Goal: Task Accomplishment & Management: Use online tool/utility

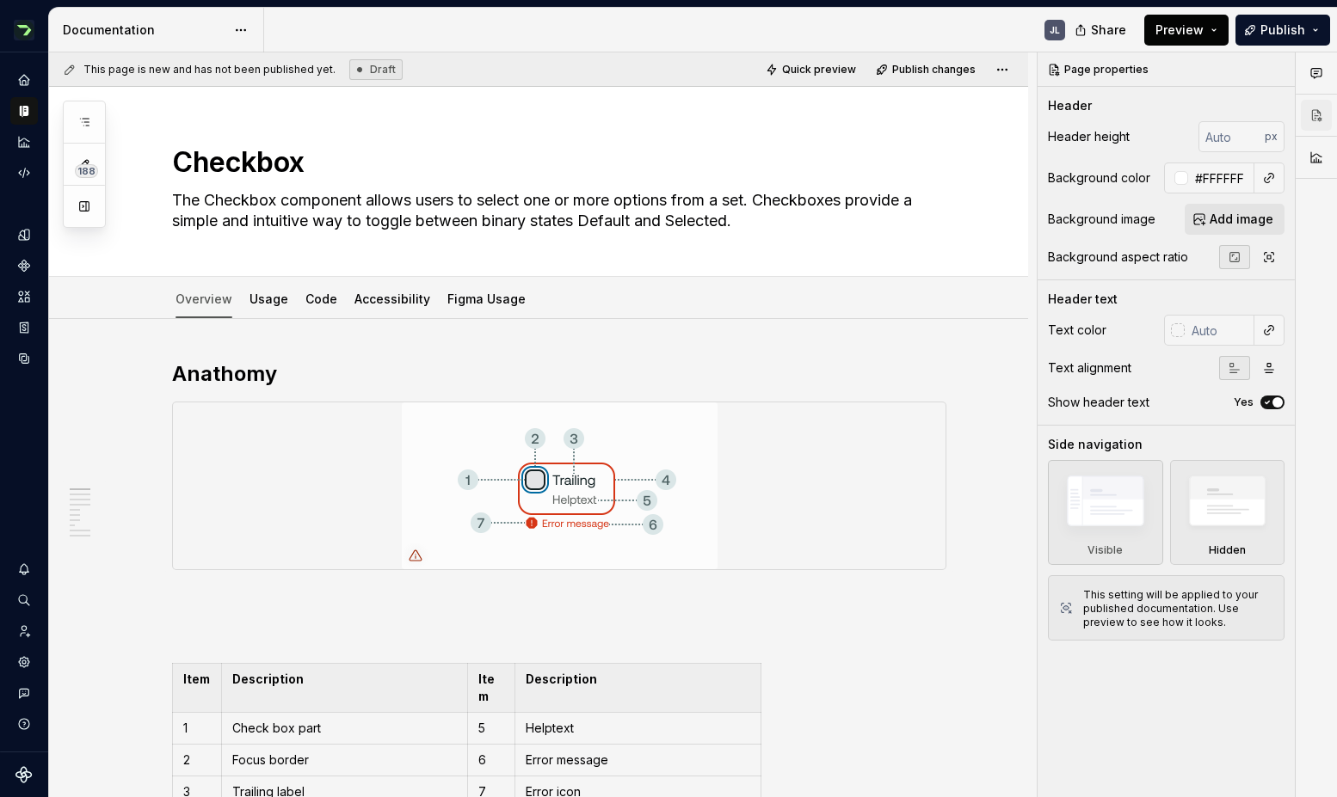
click at [1215, 32] on button "Preview" at bounding box center [1186, 30] width 84 height 31
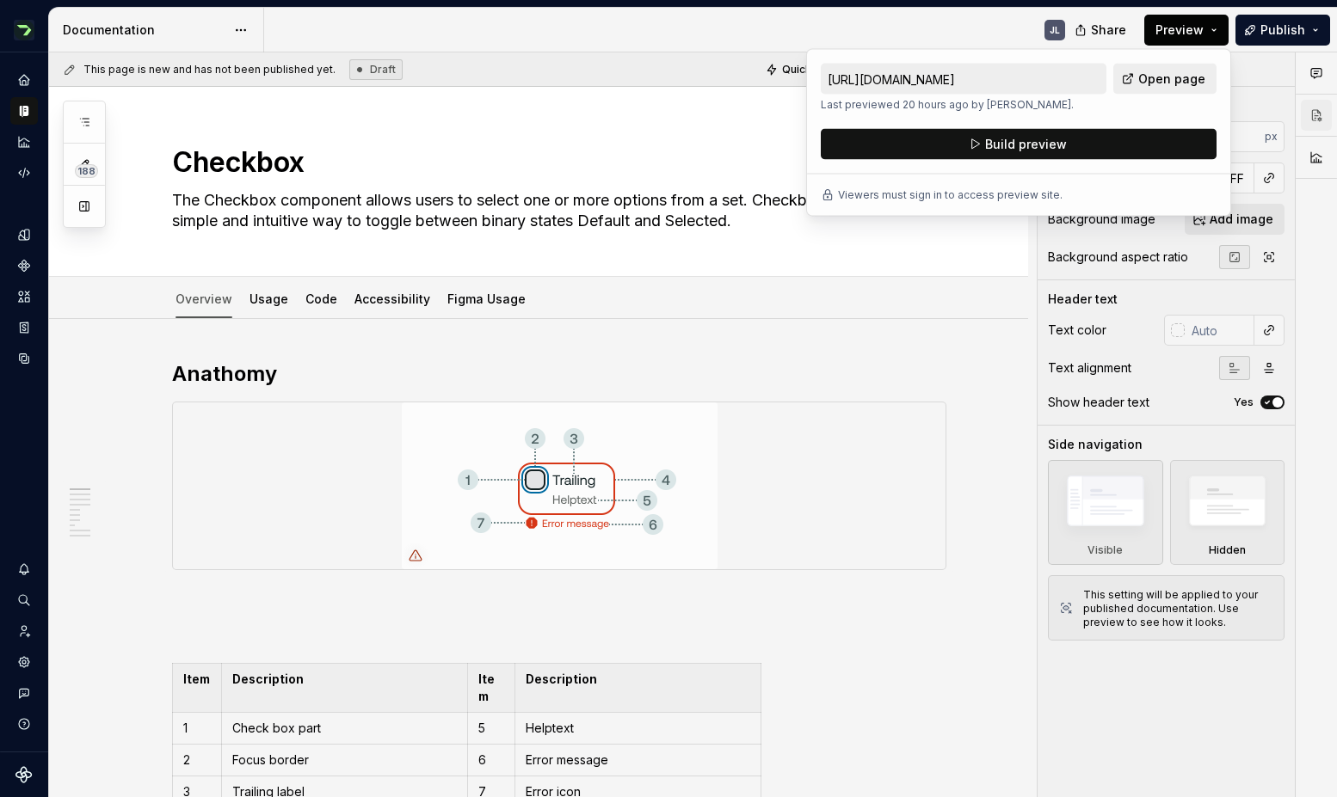
click at [1215, 32] on button "Preview" at bounding box center [1186, 30] width 84 height 31
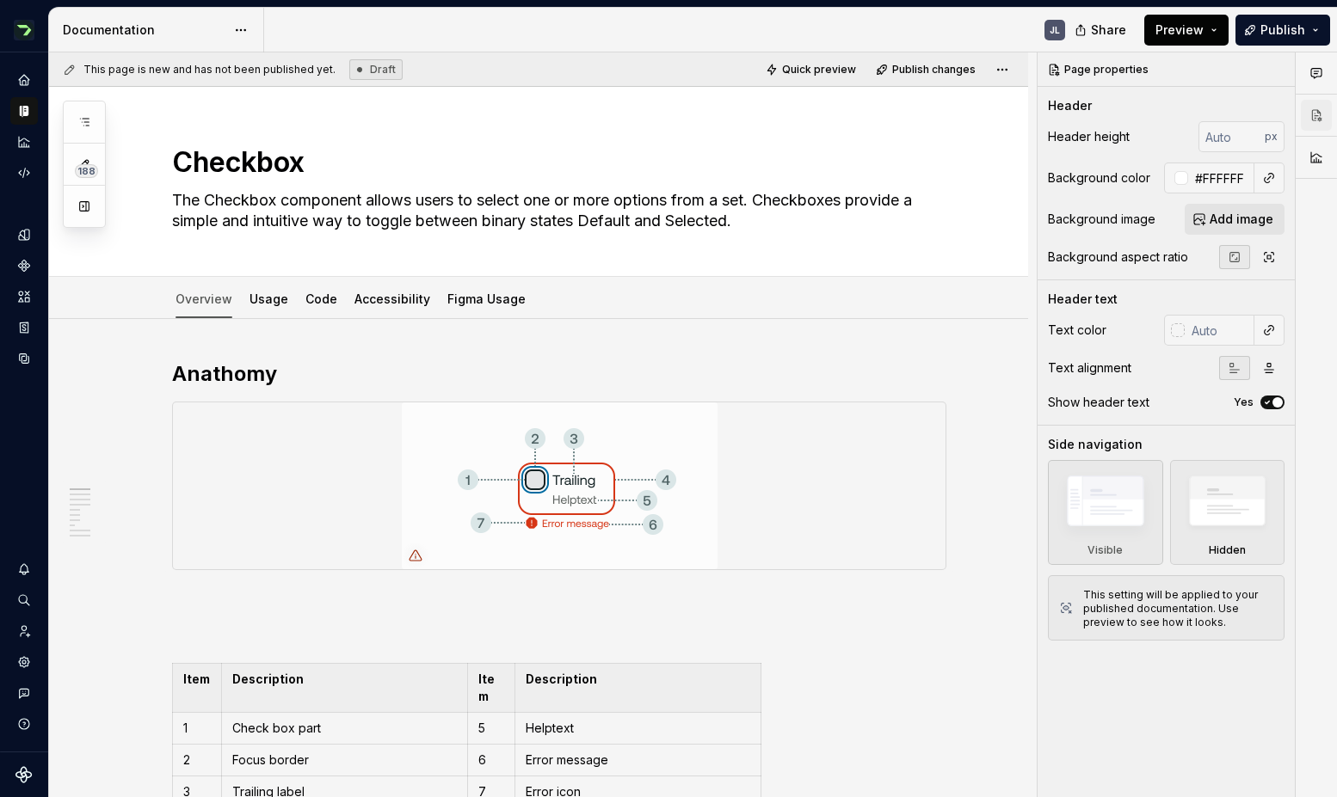
click at [1215, 32] on button "Preview" at bounding box center [1186, 30] width 84 height 31
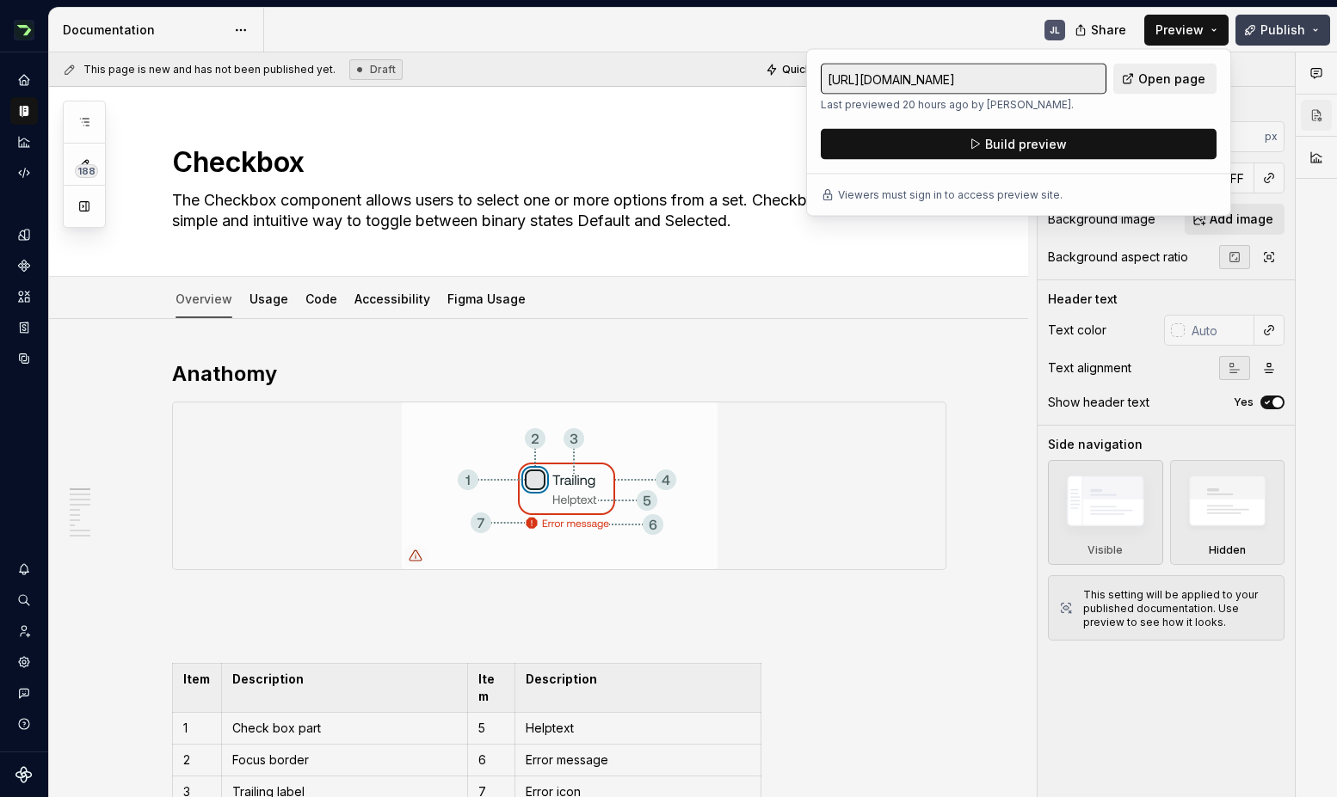
click at [1320, 29] on button "Publish" at bounding box center [1282, 30] width 95 height 31
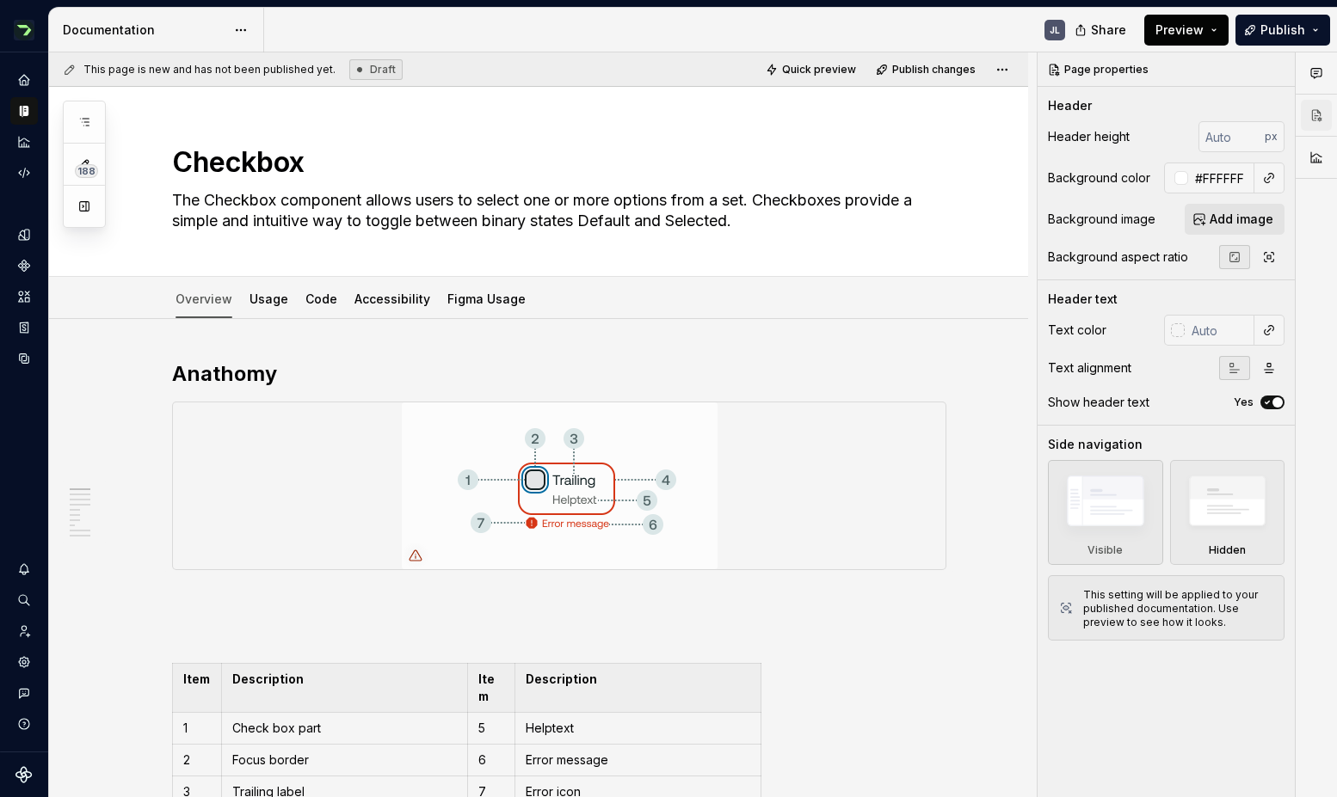
click at [1223, 27] on button "Preview" at bounding box center [1186, 30] width 84 height 31
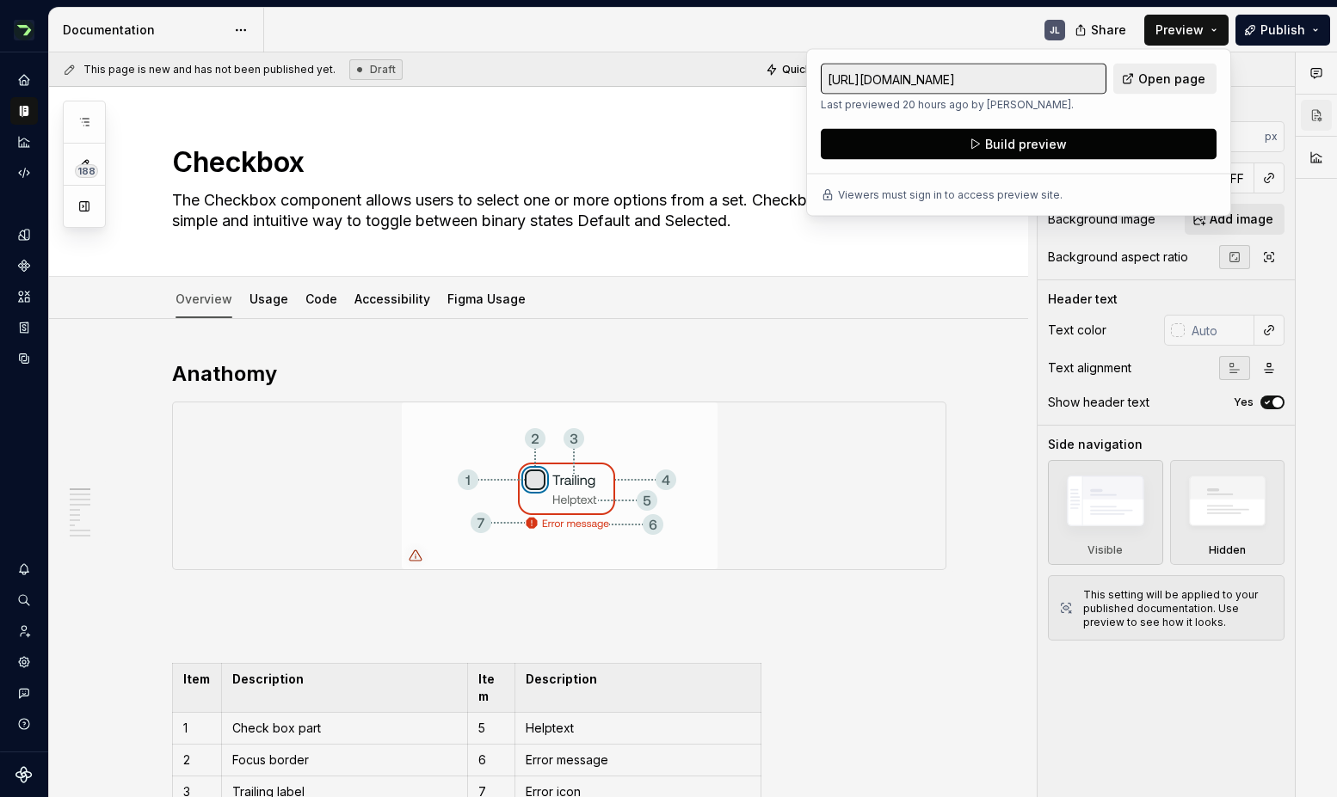
click at [1078, 140] on button "Build preview" at bounding box center [1019, 144] width 396 height 31
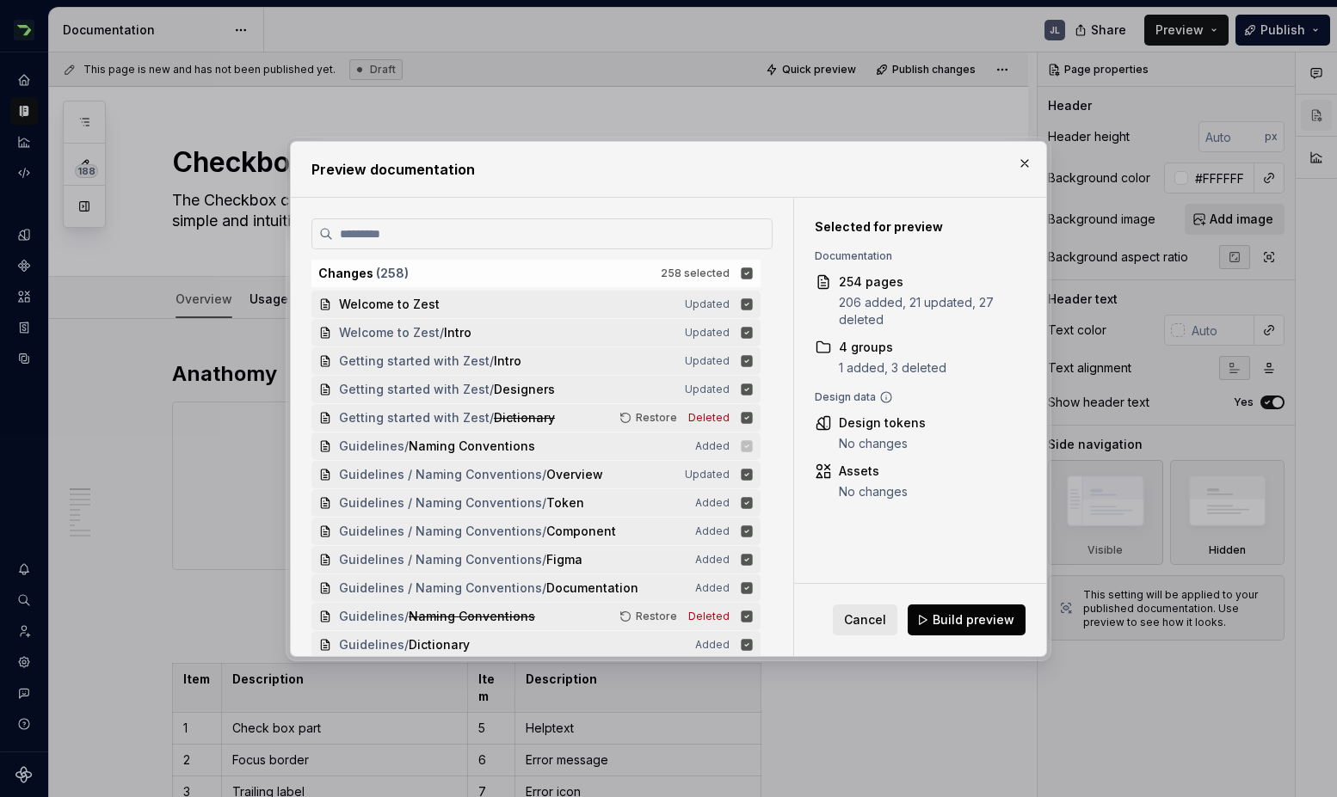
click at [970, 624] on span "Build preview" at bounding box center [973, 620] width 82 height 17
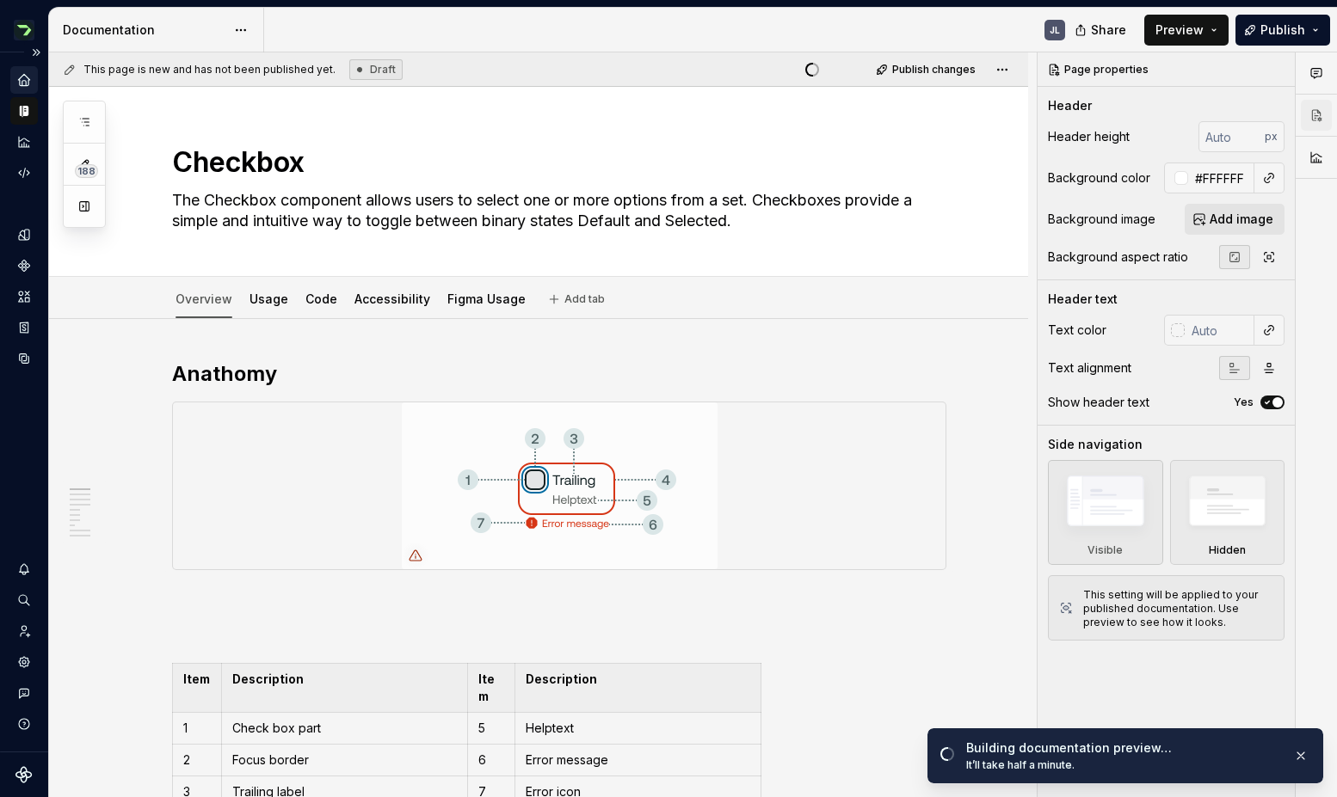
type textarea "*"
click at [24, 77] on icon "Home" at bounding box center [23, 79] width 11 height 11
